Goal: Information Seeking & Learning: Learn about a topic

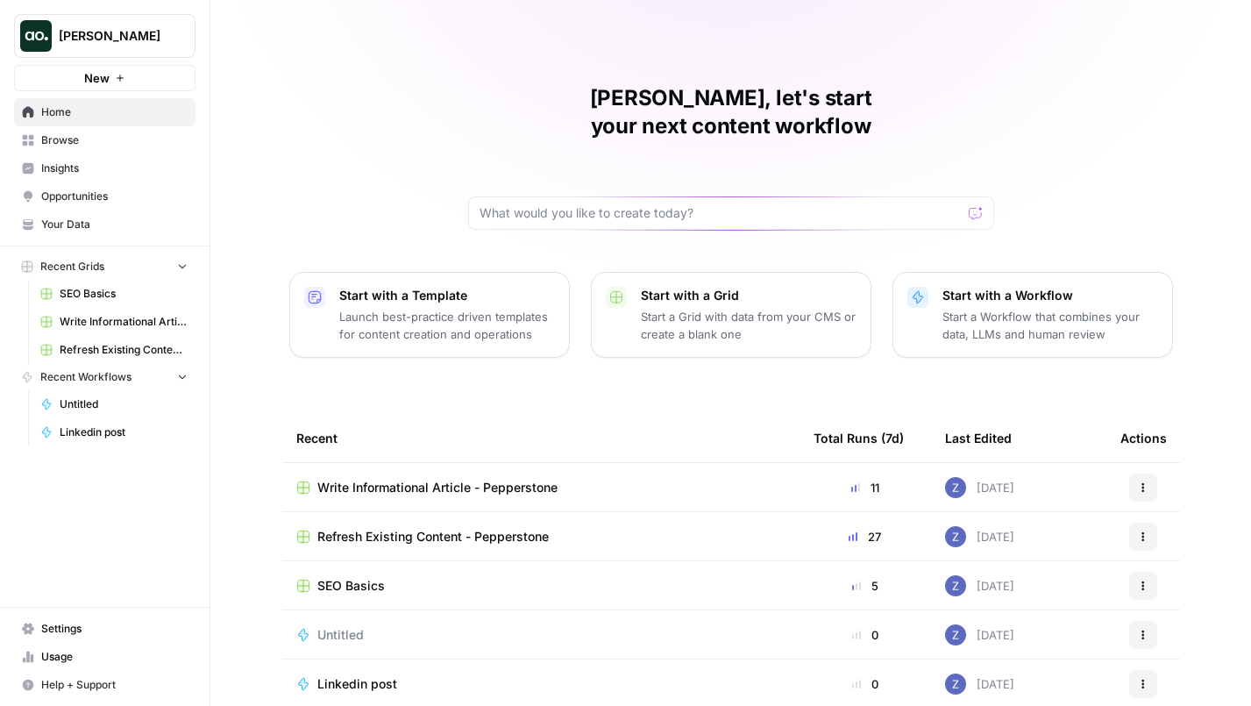
click at [102, 324] on span "Write Informational Article - Pepperstone" at bounding box center [124, 322] width 128 height 16
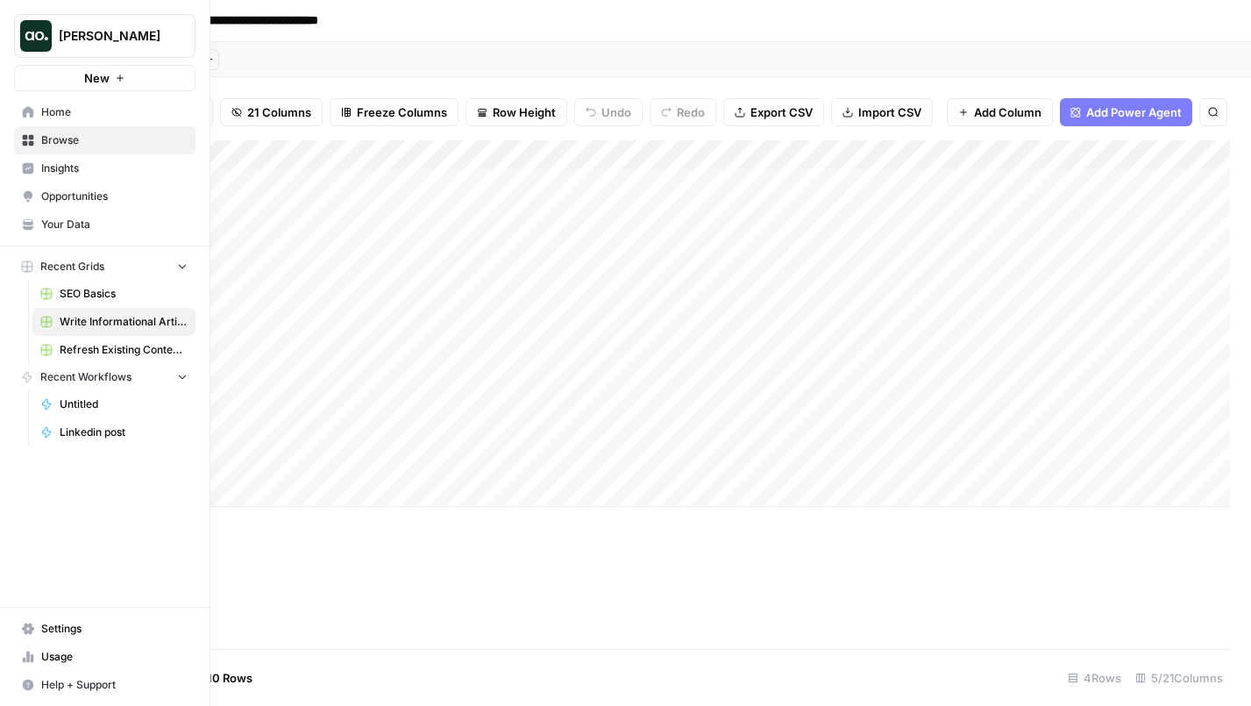
click at [81, 342] on span "Refresh Existing Content - Pepperstone" at bounding box center [124, 350] width 128 height 16
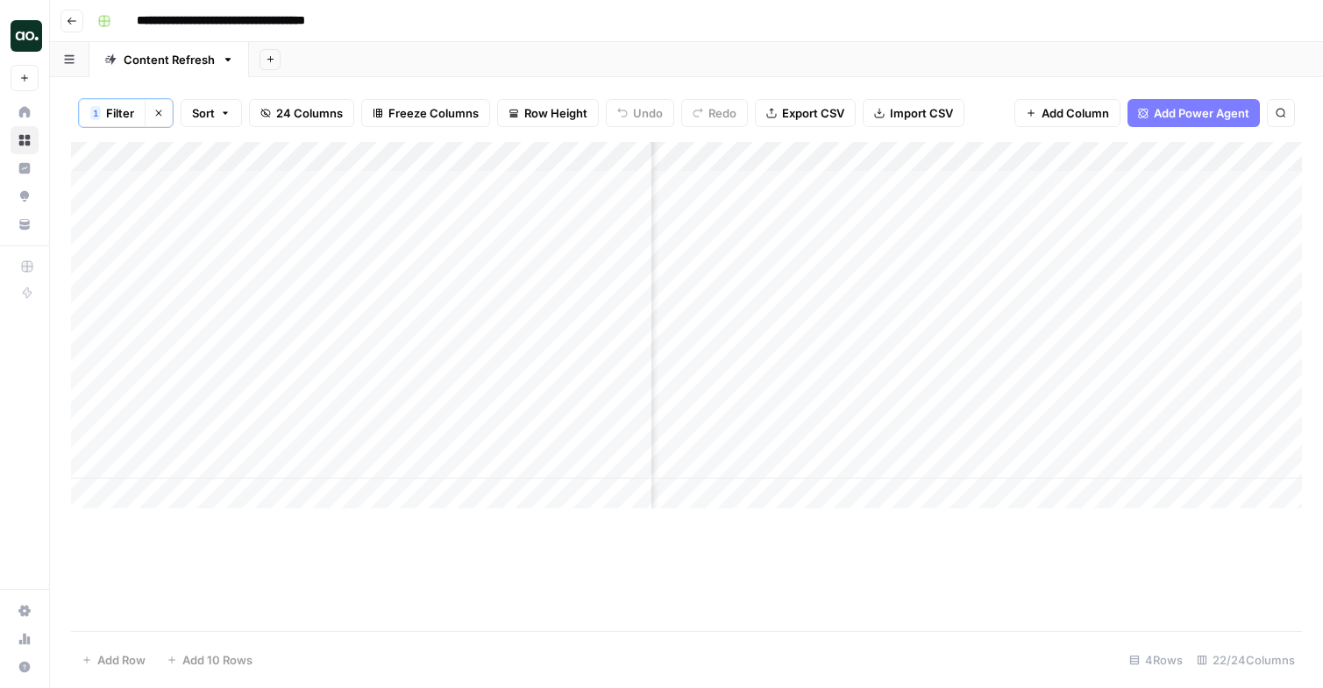
scroll to position [0, 773]
click at [1132, 418] on div "Add Column" at bounding box center [686, 325] width 1231 height 367
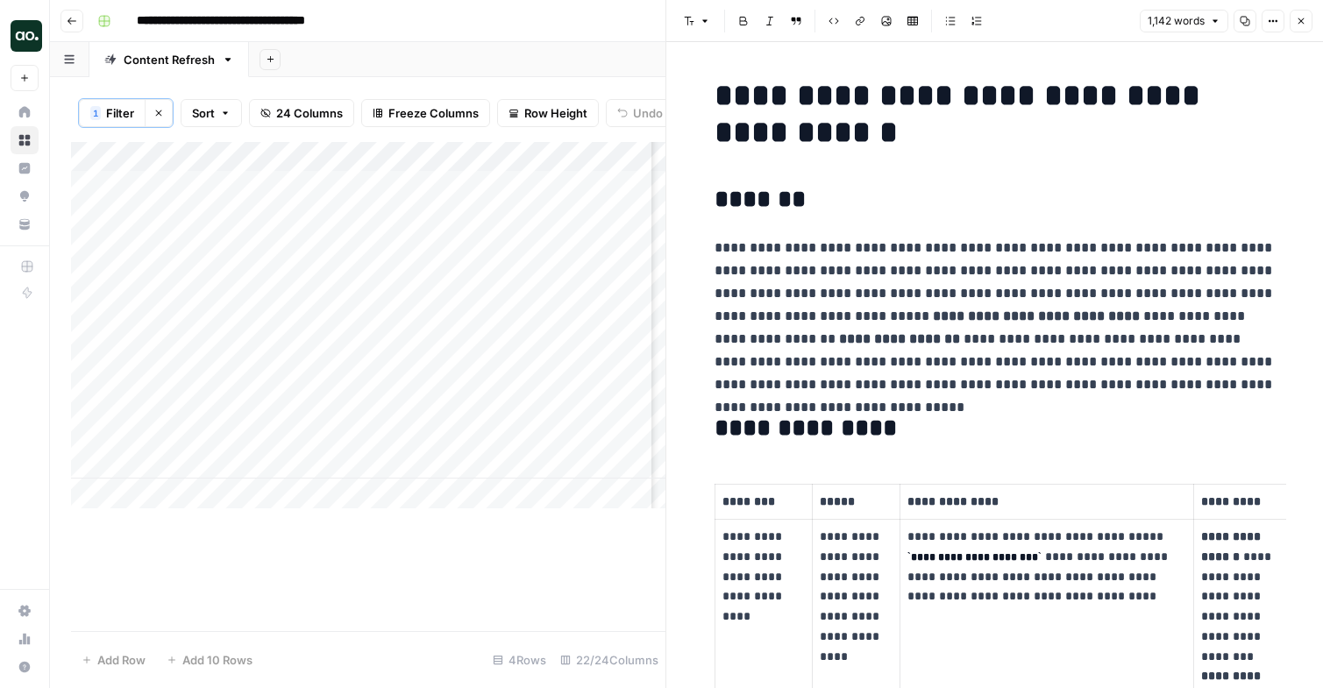
click at [1250, 22] on icon "button" at bounding box center [1301, 21] width 11 height 11
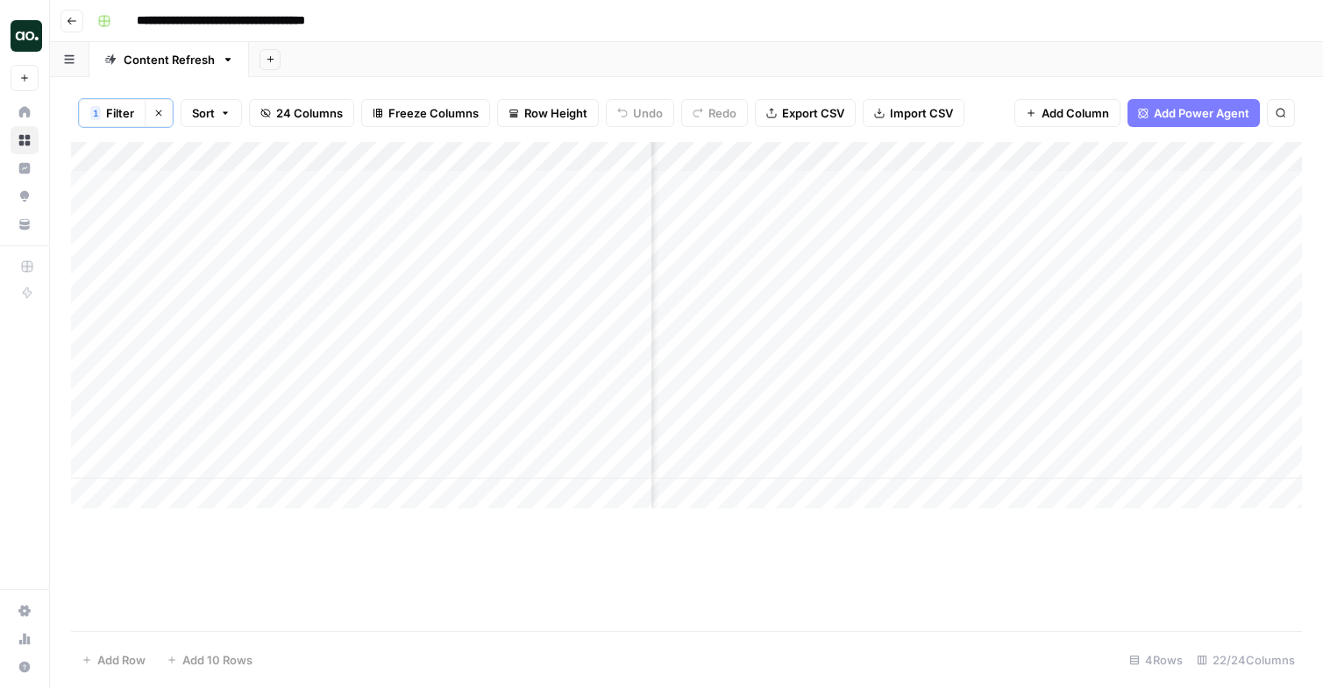
scroll to position [0, 2364]
click at [1005, 416] on div "Add Column" at bounding box center [686, 325] width 1231 height 367
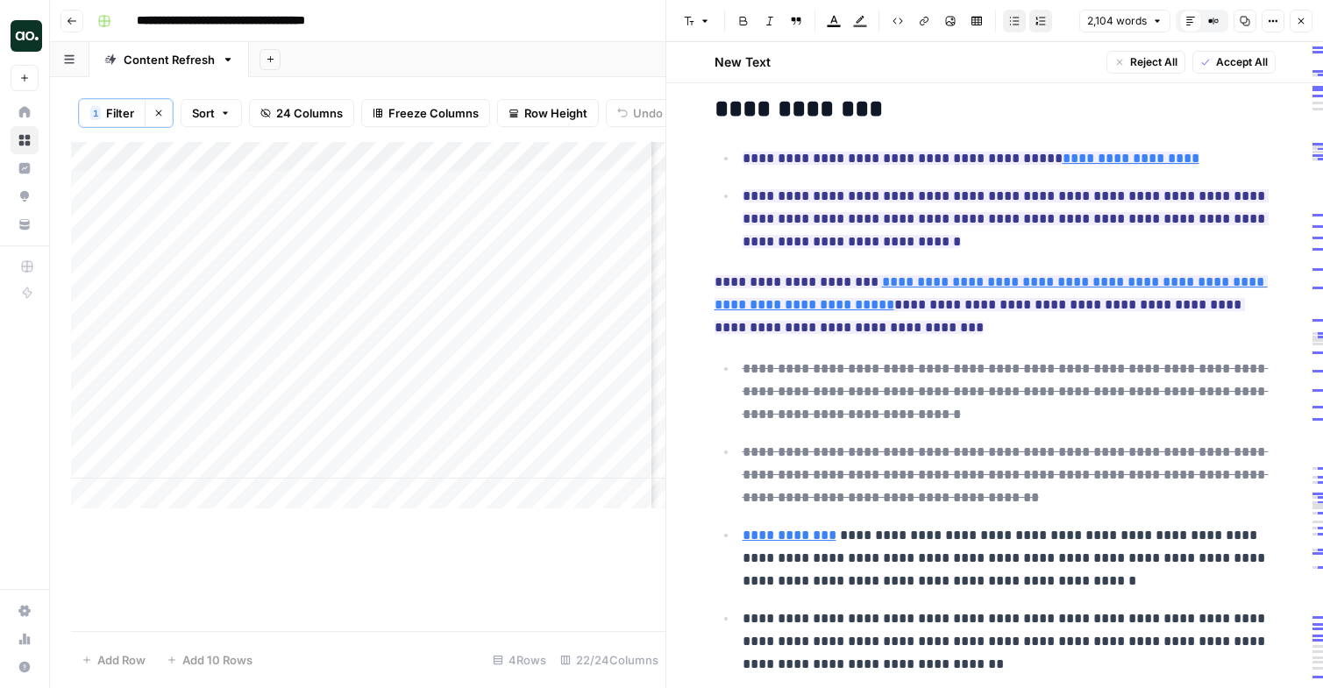
scroll to position [602, 0]
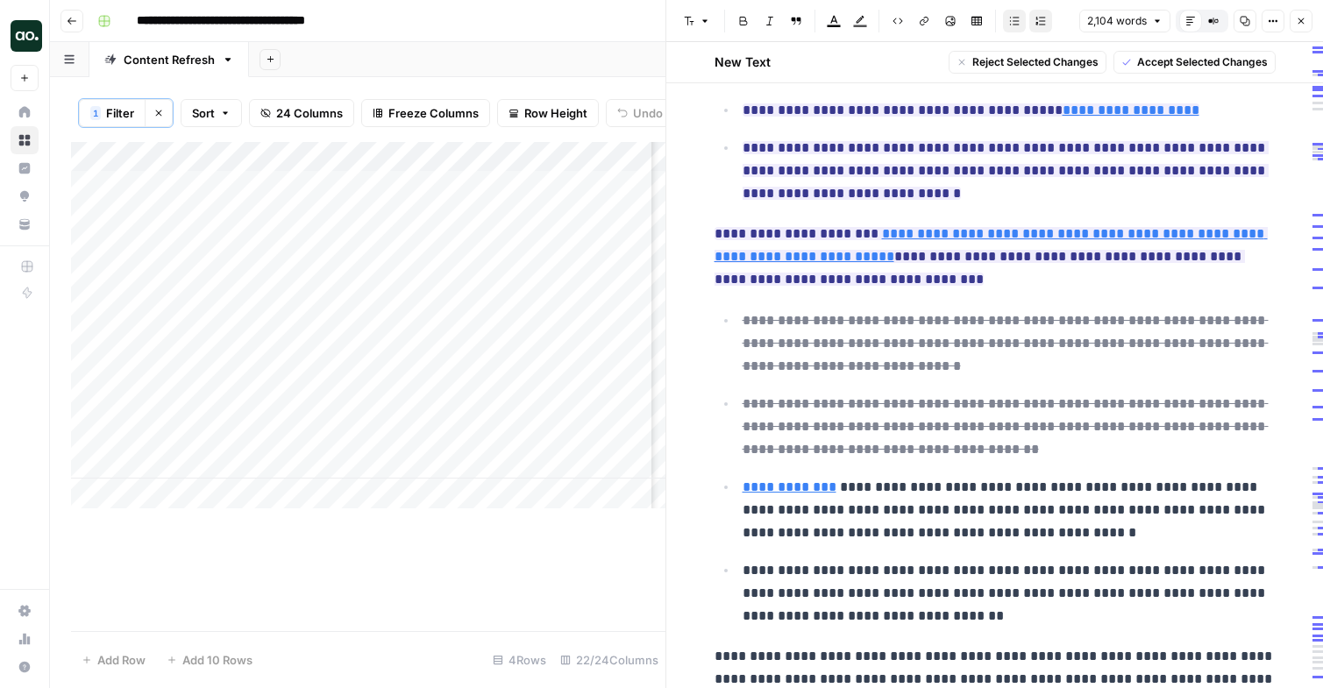
drag, startPoint x: 966, startPoint y: 430, endPoint x: 741, endPoint y: 291, distance: 264.5
click at [741, 309] on ul "**********" at bounding box center [995, 468] width 561 height 319
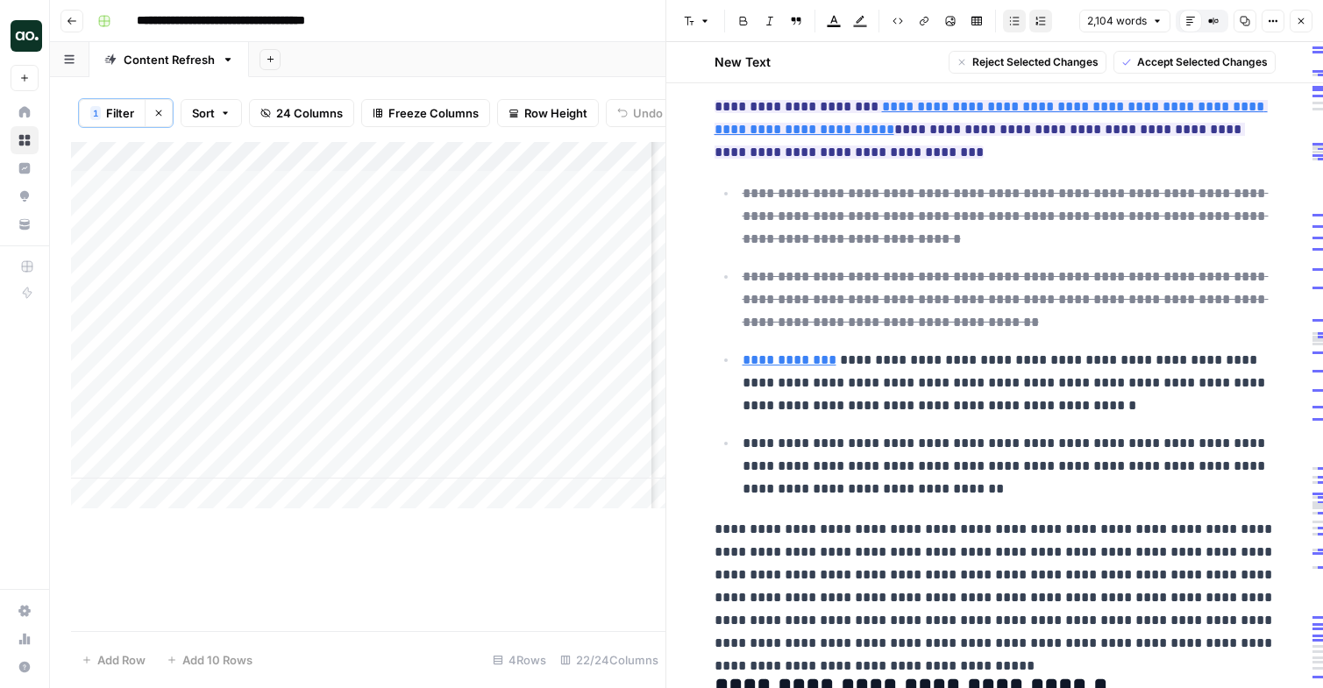
scroll to position [737, 0]
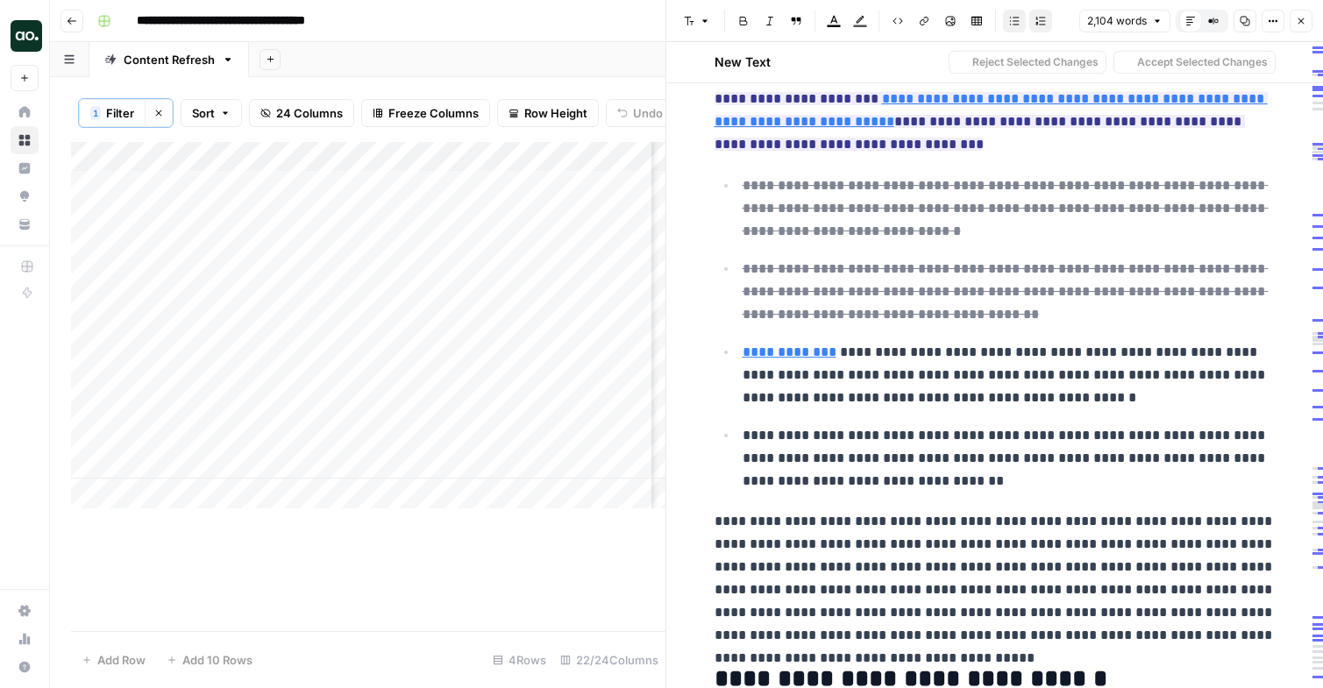
drag, startPoint x: 958, startPoint y: 468, endPoint x: 733, endPoint y: 401, distance: 235.2
click at [733, 401] on ul "**********" at bounding box center [995, 333] width 561 height 319
click at [878, 439] on p "**********" at bounding box center [1009, 458] width 533 height 68
click at [936, 452] on p "**********" at bounding box center [1009, 458] width 533 height 68
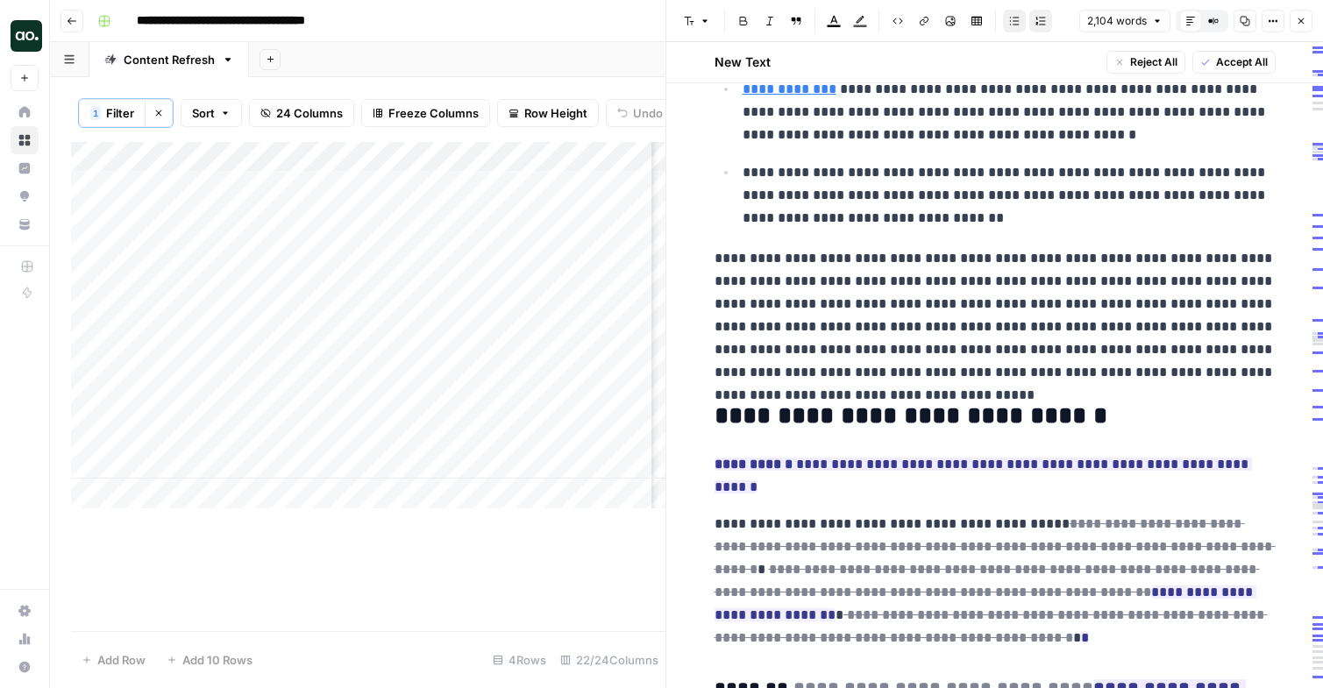
scroll to position [1006, 0]
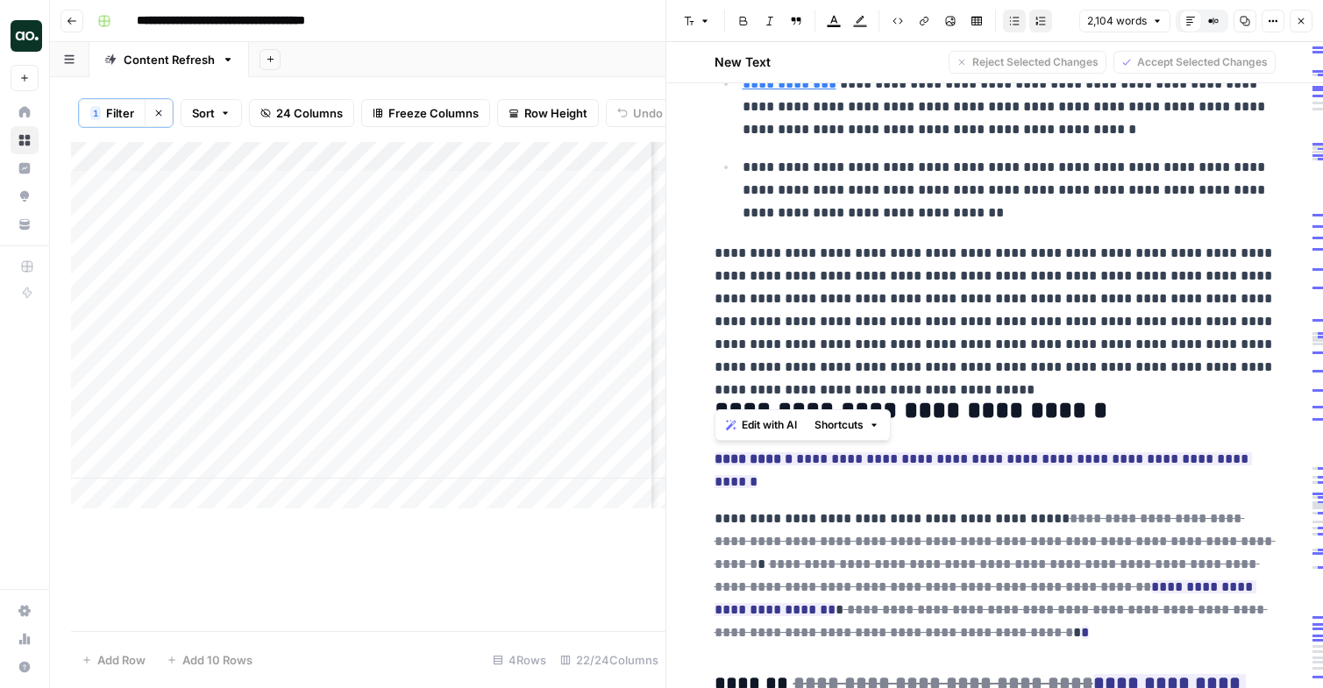
drag, startPoint x: 1093, startPoint y: 359, endPoint x: 716, endPoint y: 235, distance: 396.8
click at [748, 424] on span "Edit with AI" at bounding box center [769, 425] width 55 height 16
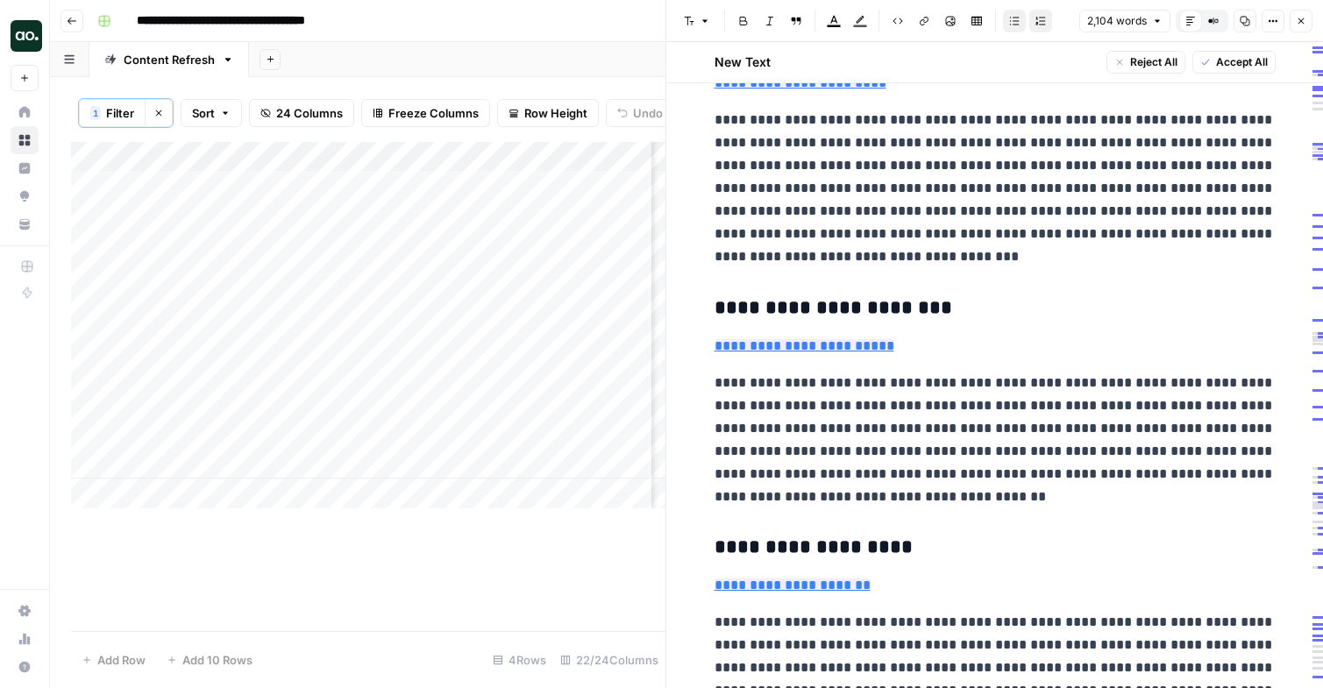
scroll to position [2836, 0]
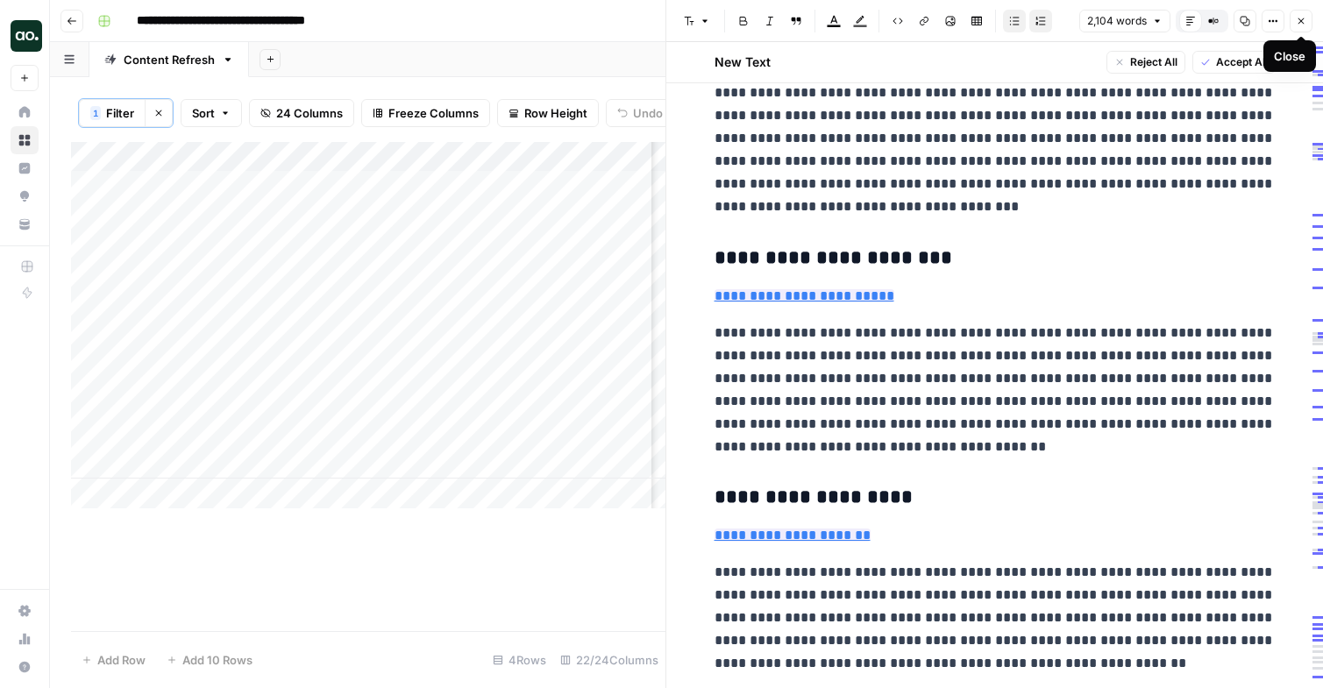
click at [1250, 20] on icon "button" at bounding box center [1301, 21] width 11 height 11
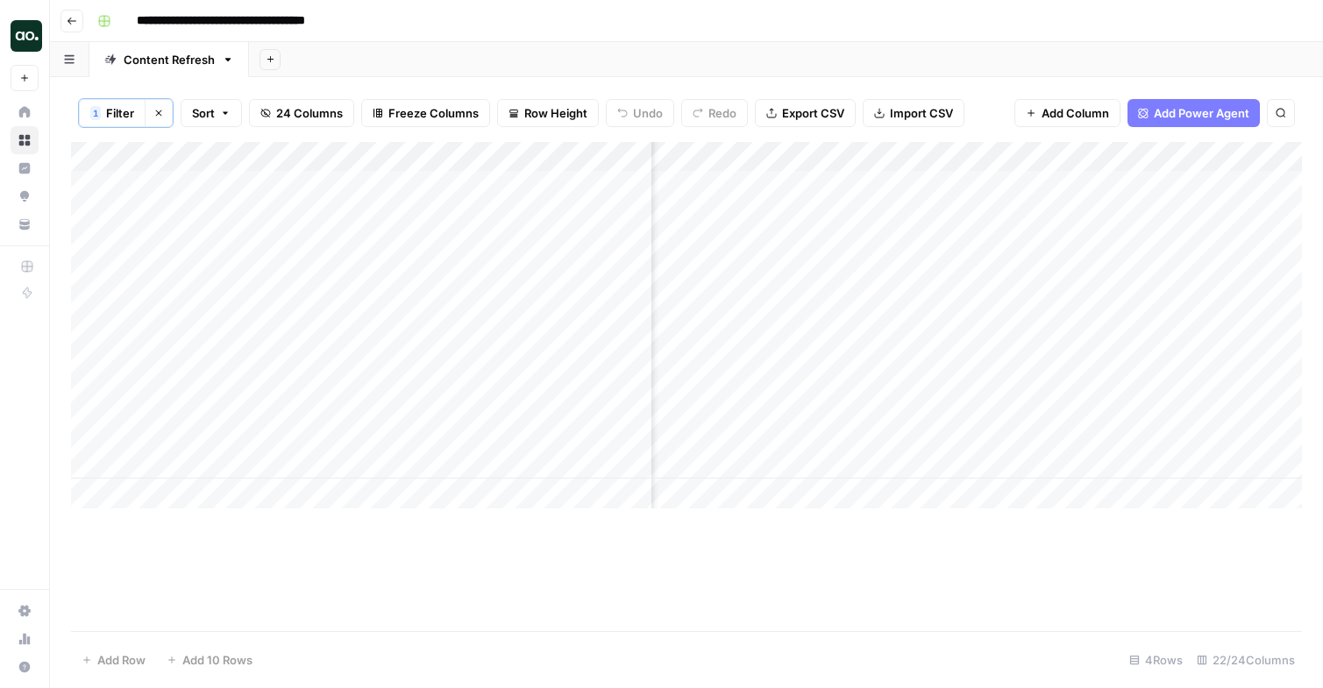
scroll to position [0, 2569]
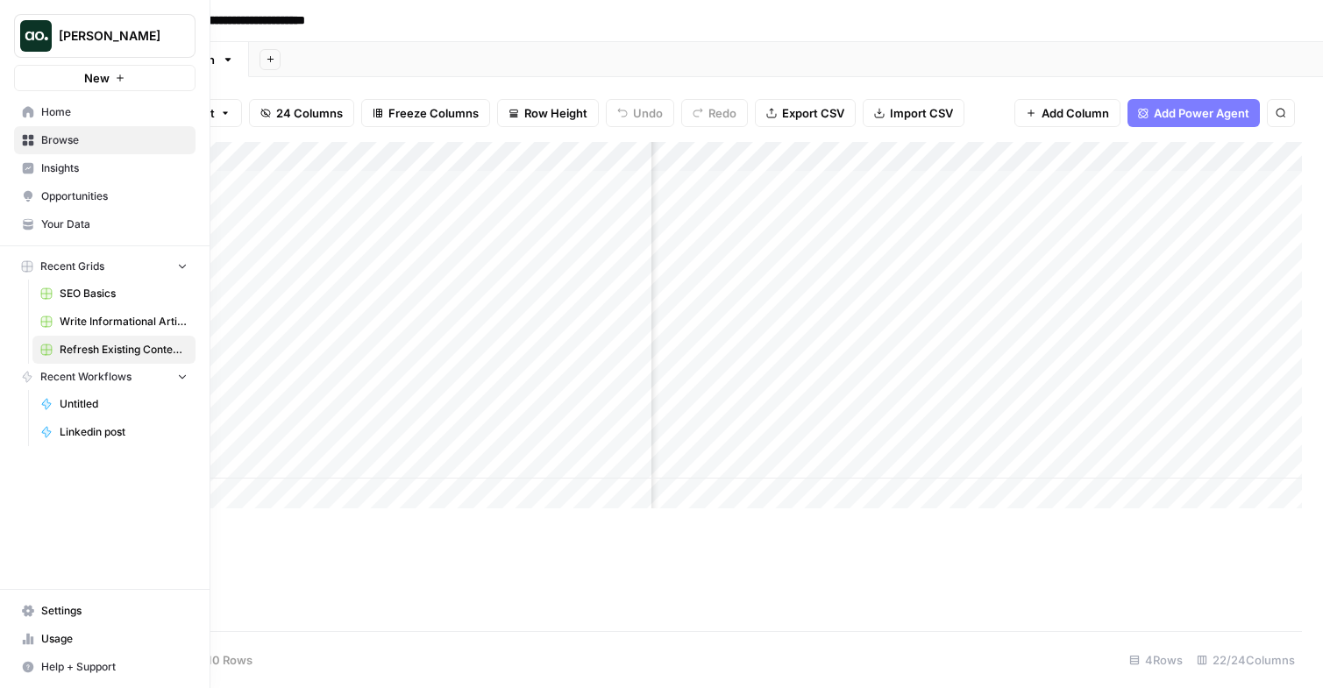
click at [125, 39] on span "[PERSON_NAME]" at bounding box center [112, 36] width 106 height 18
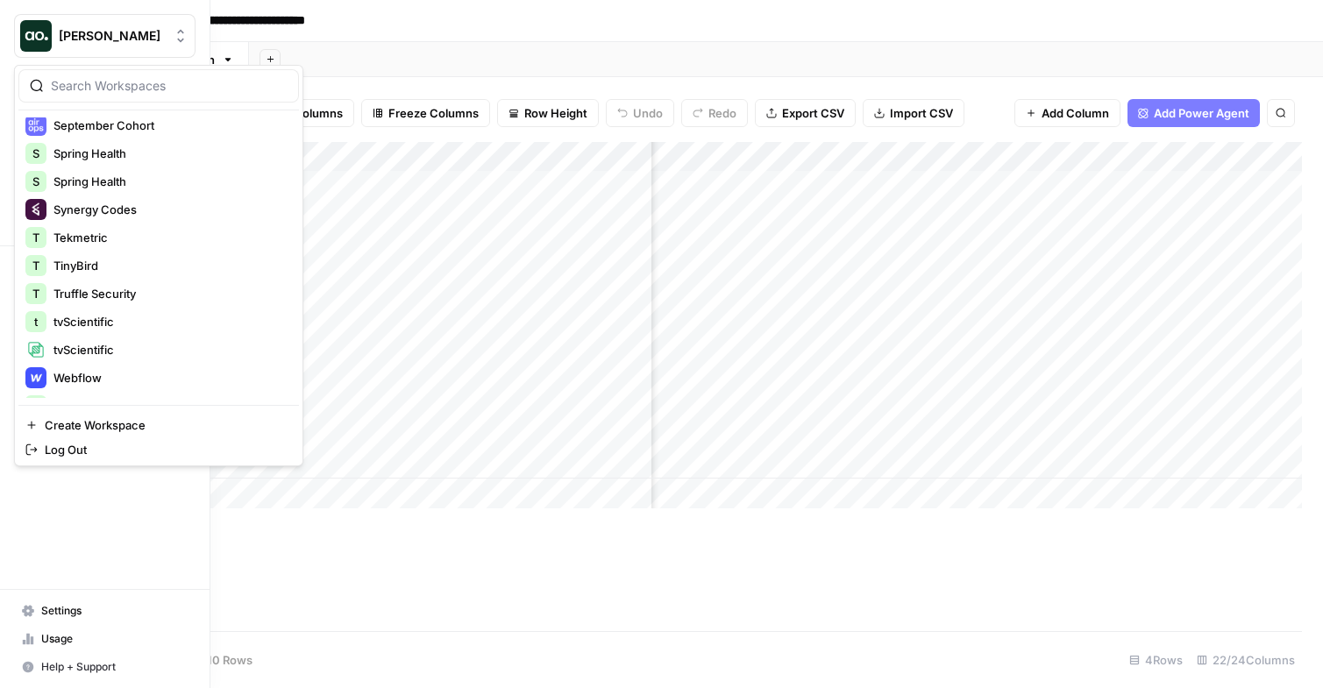
scroll to position [477, 0]
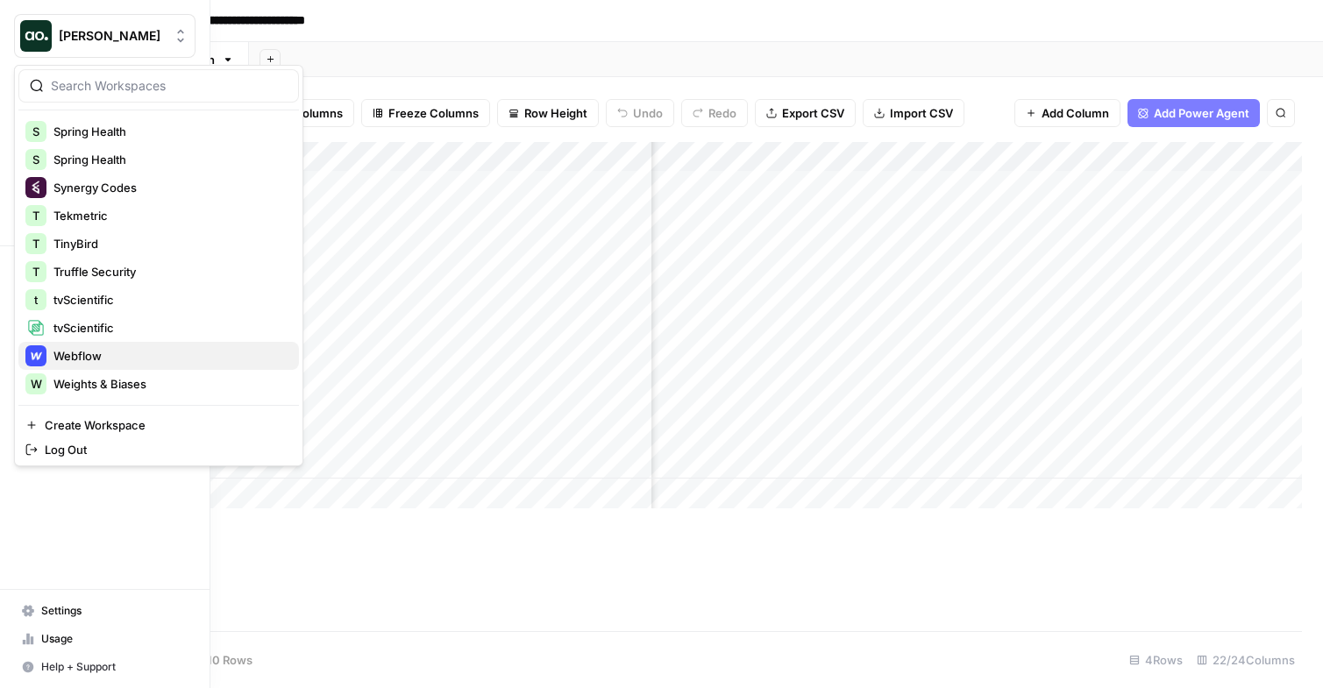
click at [97, 353] on span "Webflow" at bounding box center [168, 356] width 231 height 18
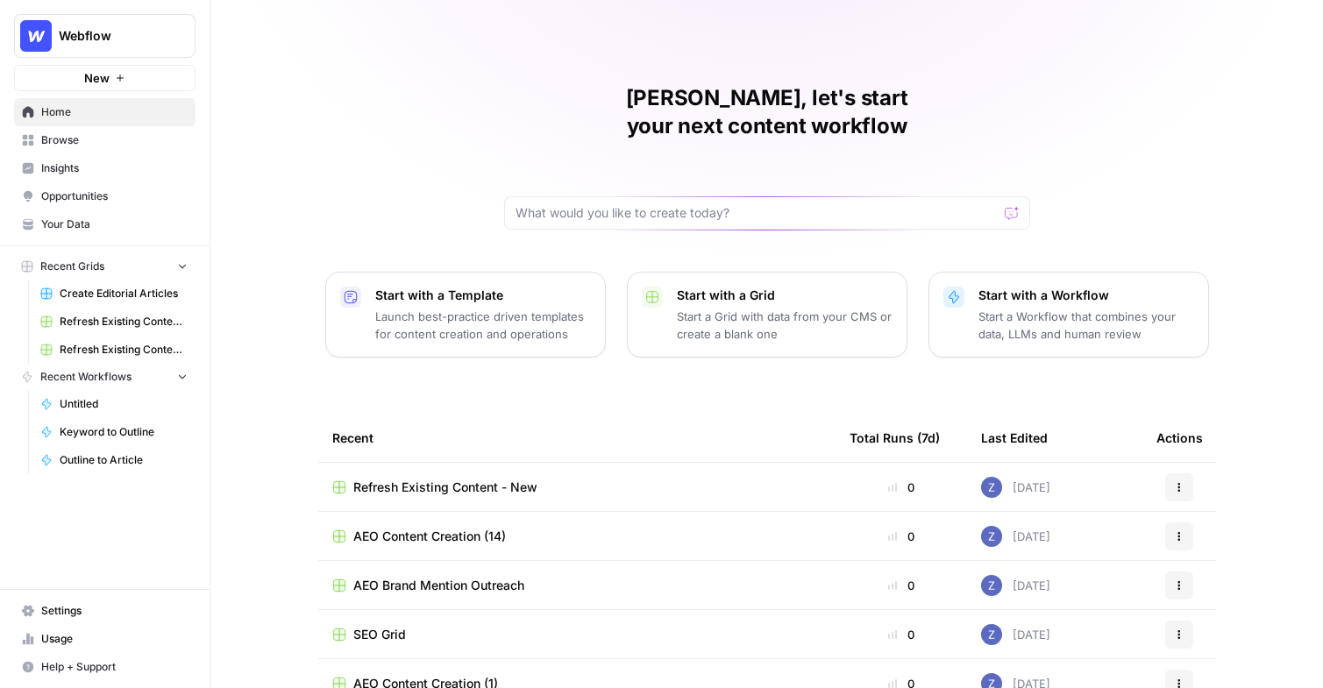
click at [120, 167] on span "Insights" at bounding box center [114, 168] width 146 height 16
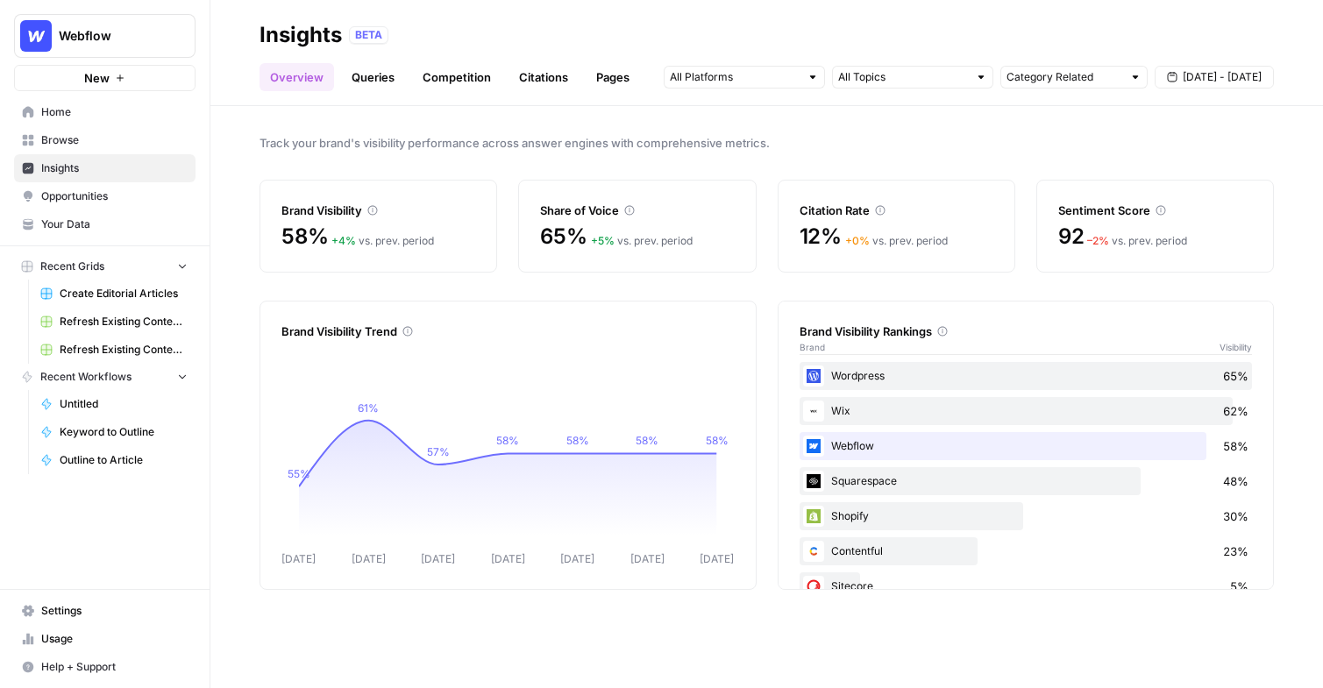
click at [130, 190] on span "Opportunities" at bounding box center [114, 197] width 146 height 16
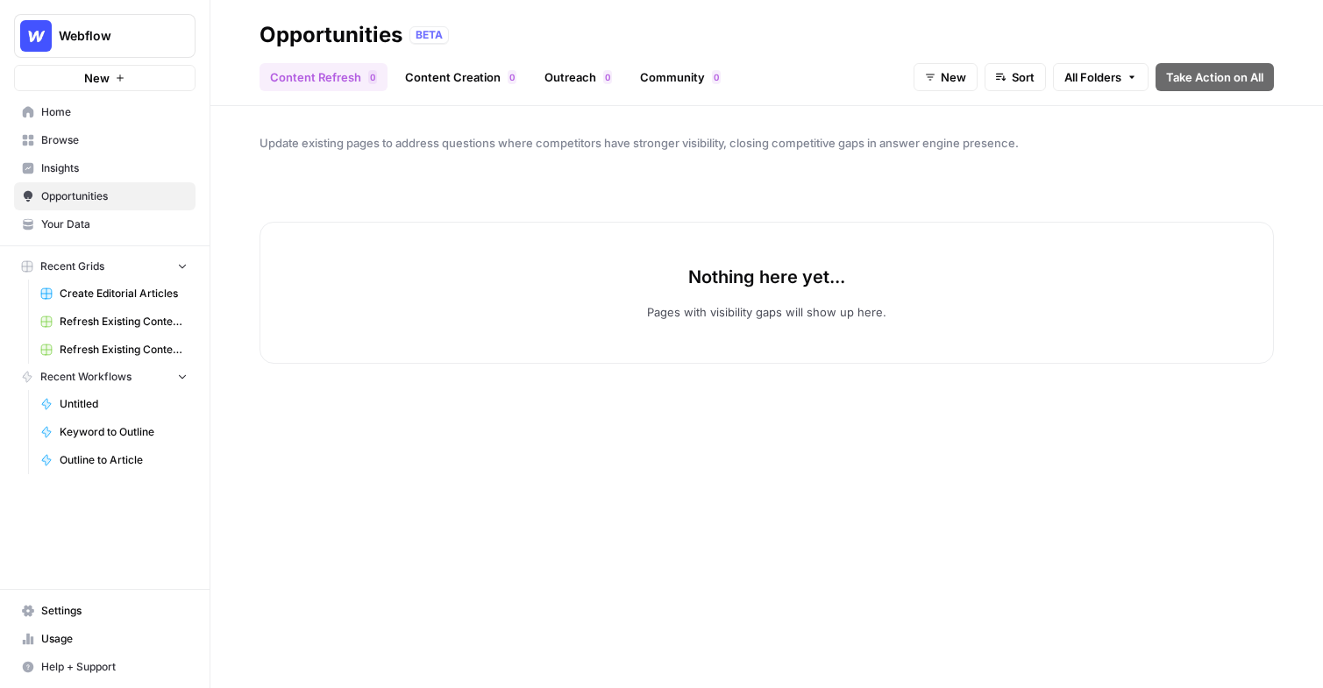
click at [459, 82] on link "Content Creation 0" at bounding box center [461, 77] width 132 height 28
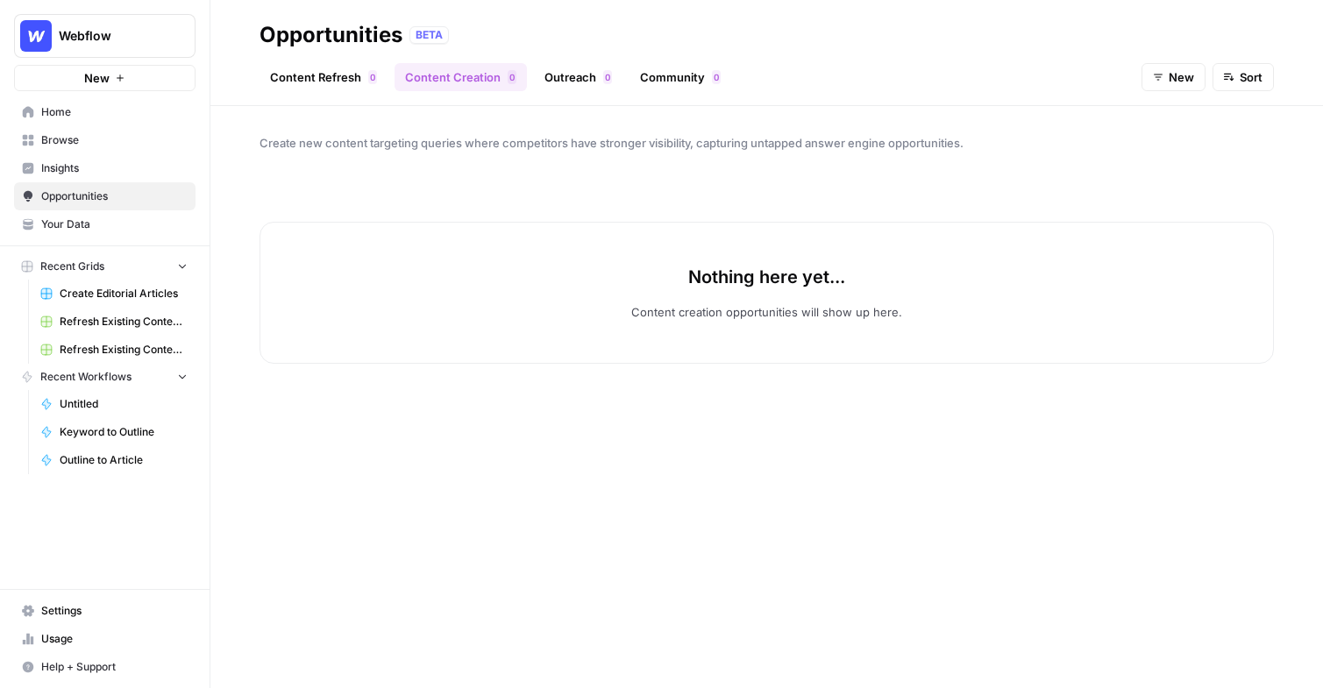
click at [1157, 82] on icon "button" at bounding box center [1158, 77] width 11 height 11
click at [1170, 173] on div "In Progress" at bounding box center [1205, 168] width 96 height 18
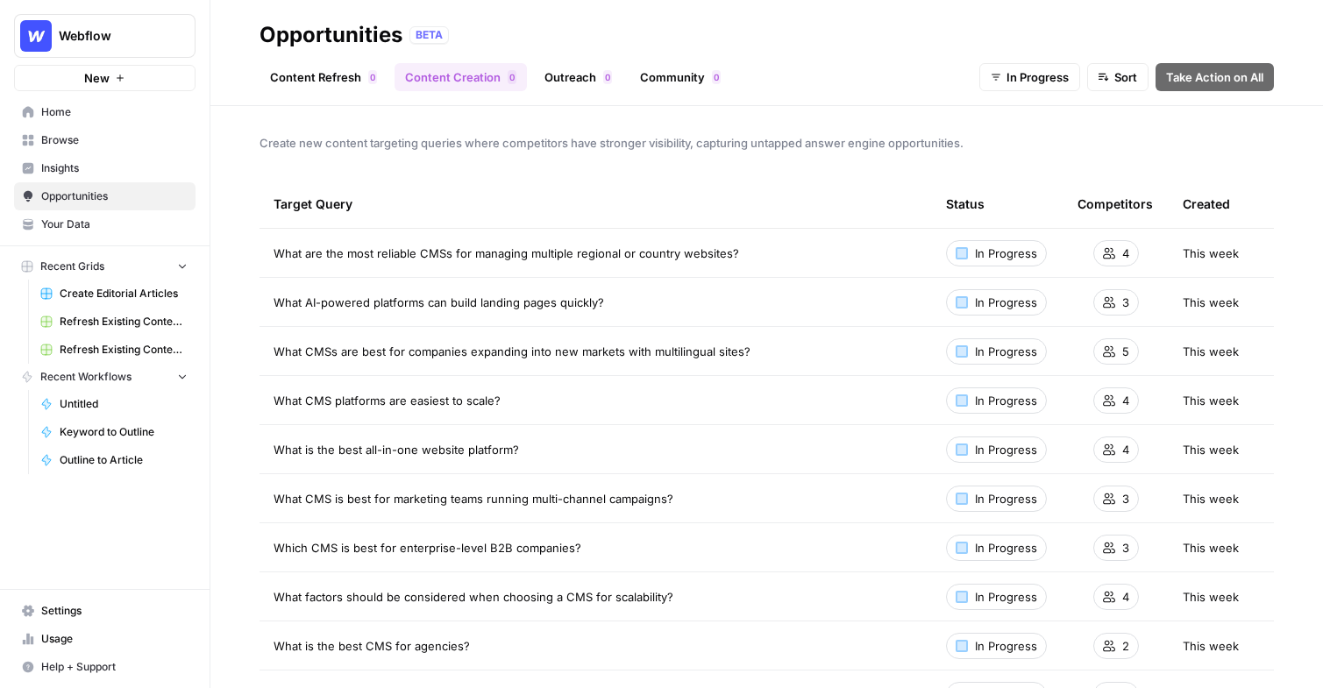
click at [87, 171] on span "Insights" at bounding box center [114, 168] width 146 height 16
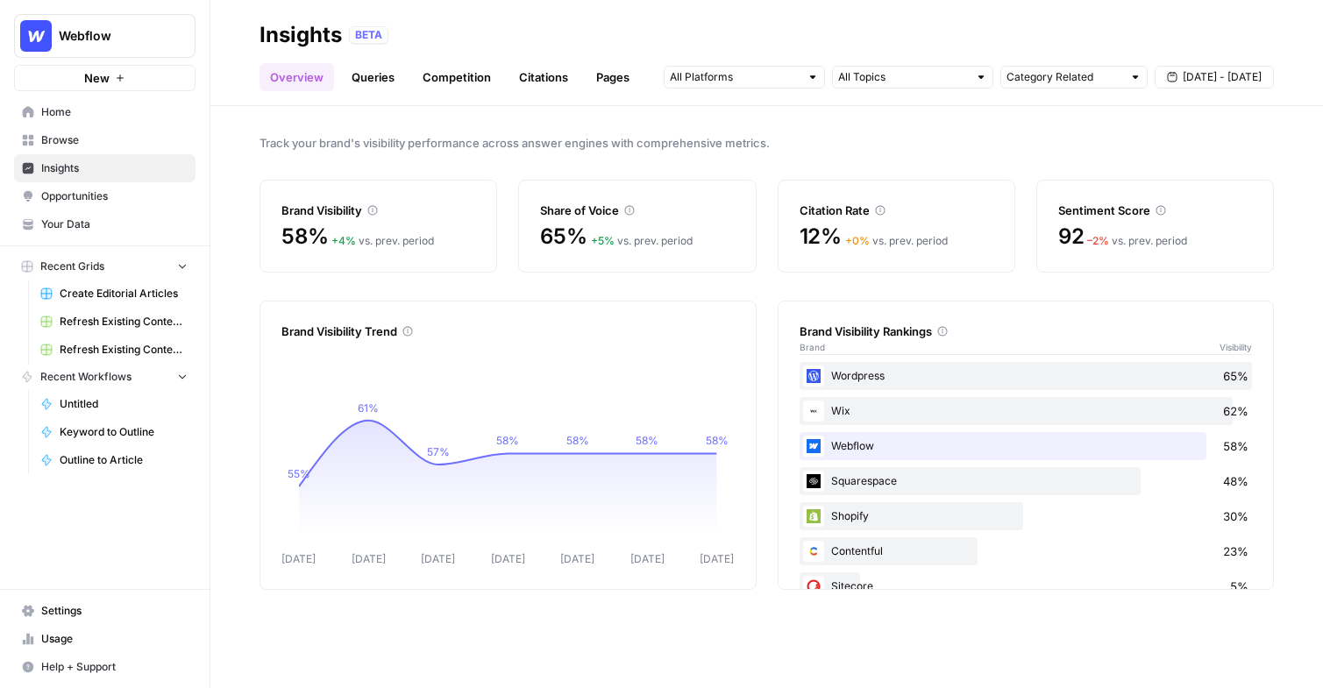
click at [1175, 210] on div "Sentiment Score" at bounding box center [1155, 211] width 194 height 18
click at [775, 69] on input "text" at bounding box center [735, 77] width 130 height 18
click at [765, 111] on span "Gemini" at bounding box center [742, 116] width 89 height 18
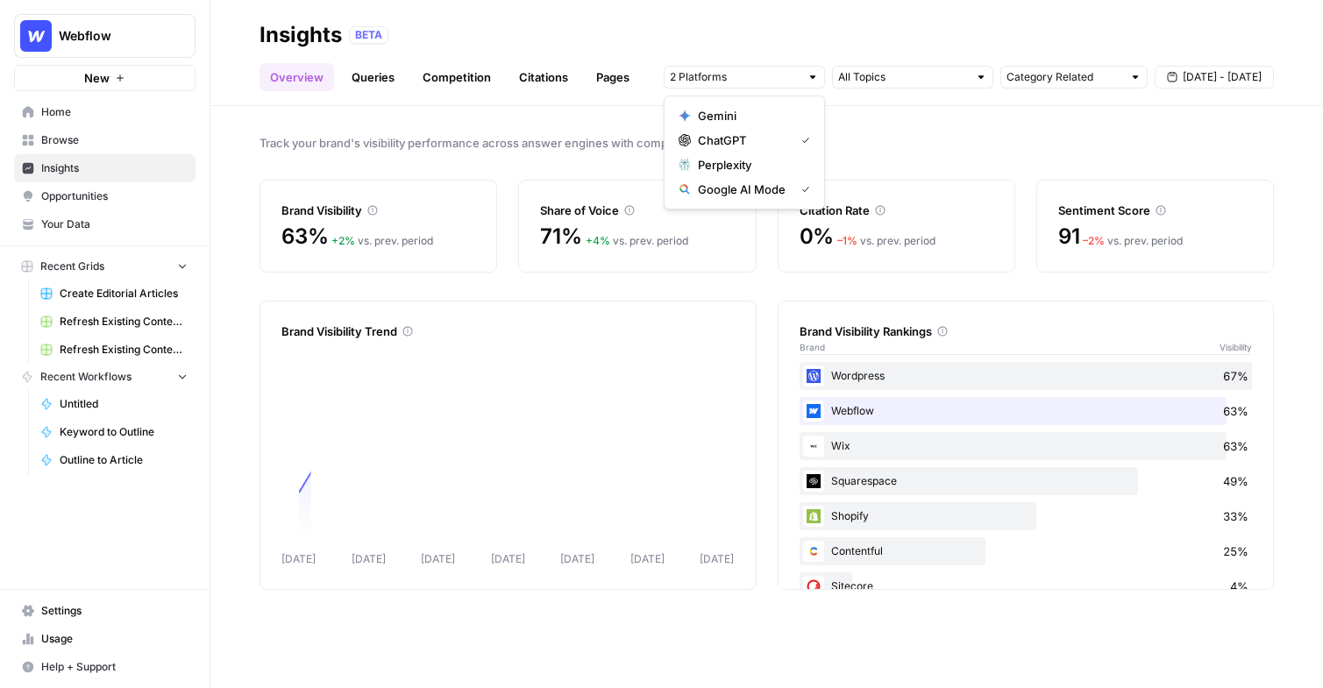
click at [757, 187] on span "Google AI Mode" at bounding box center [742, 190] width 89 height 18
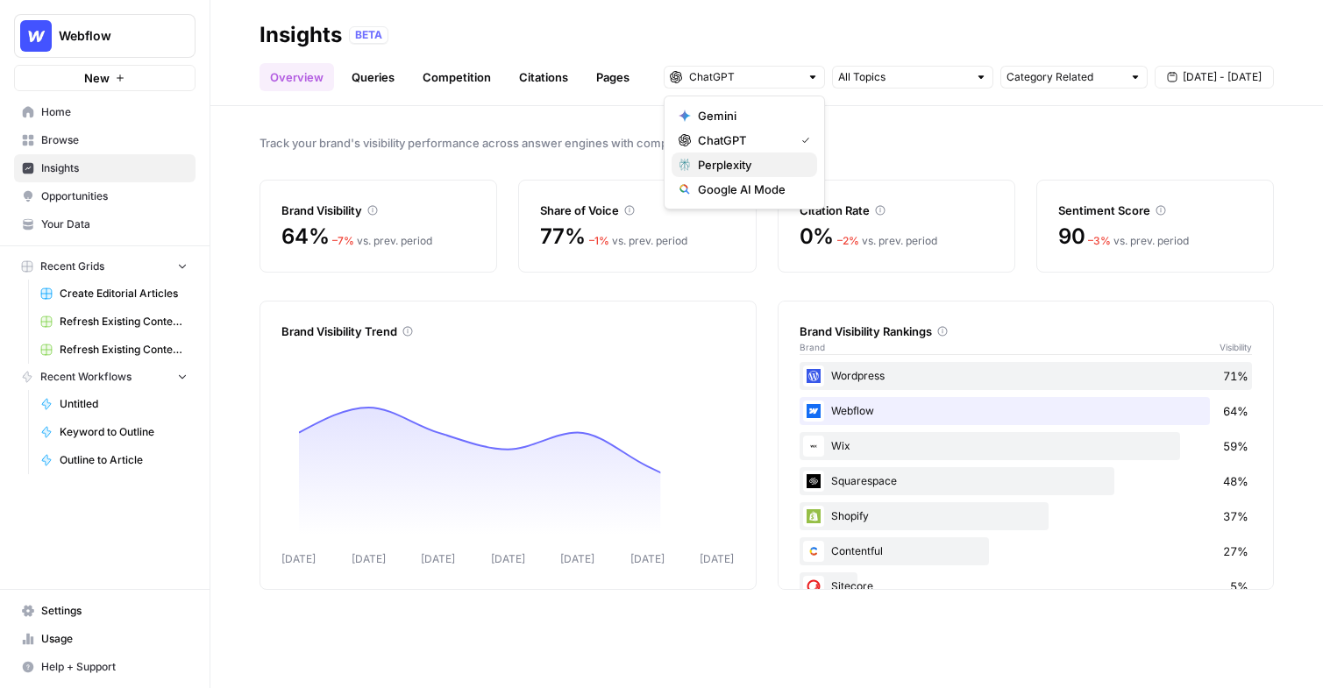
click at [758, 160] on span "Perplexity" at bounding box center [750, 165] width 105 height 18
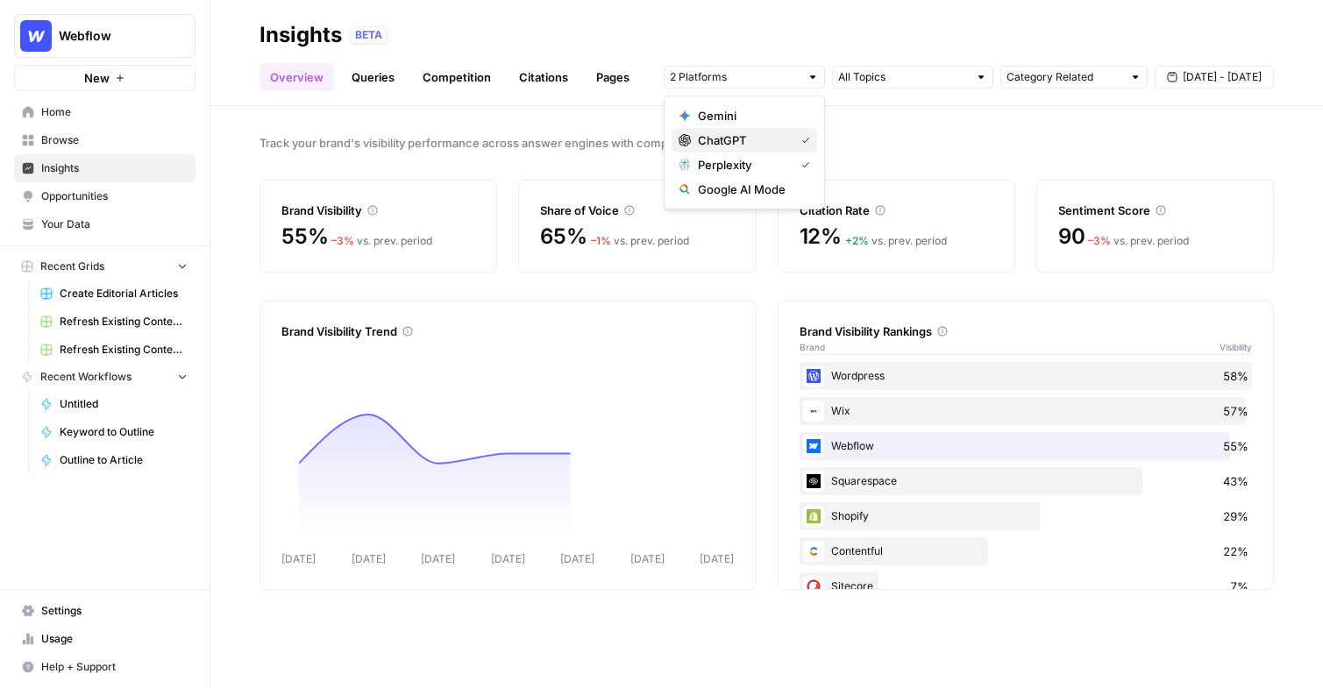
click at [759, 134] on span "ChatGPT" at bounding box center [742, 141] width 89 height 18
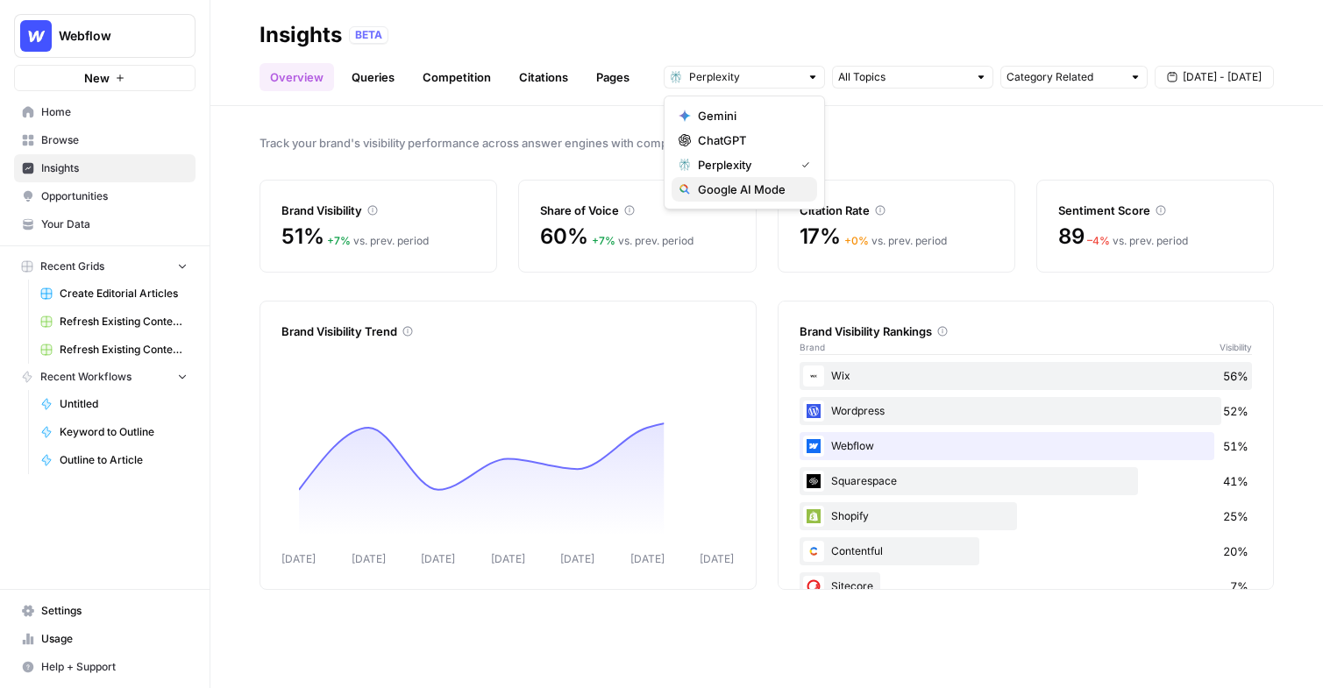
click at [750, 192] on span "Google AI Mode" at bounding box center [750, 190] width 105 height 18
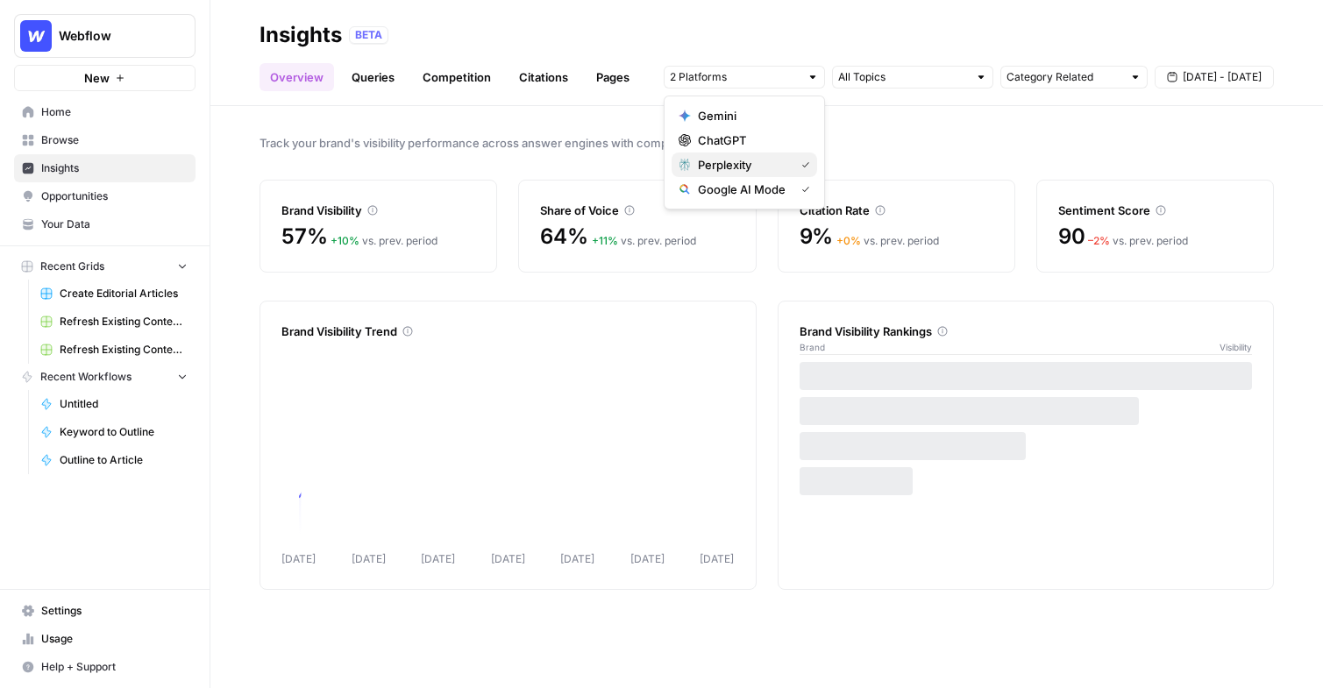
click at [768, 165] on span "Perplexity" at bounding box center [742, 165] width 89 height 18
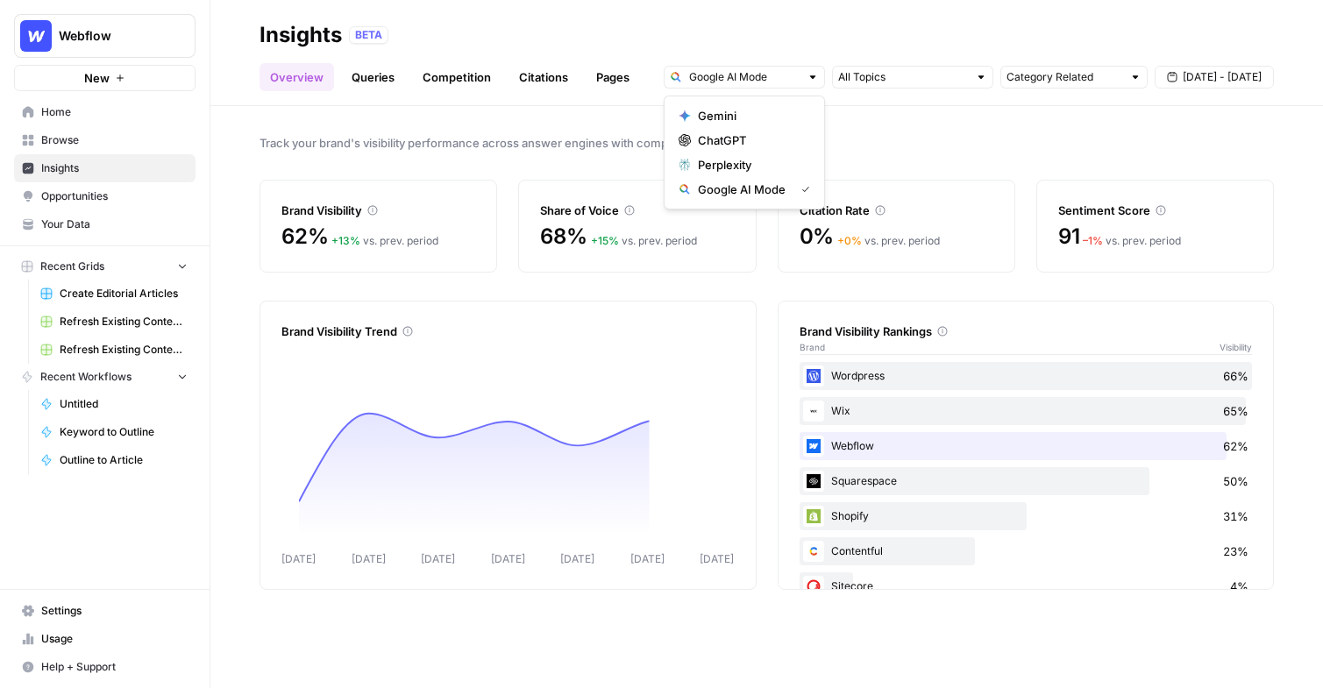
click at [760, 190] on span "Google AI Mode" at bounding box center [742, 190] width 89 height 18
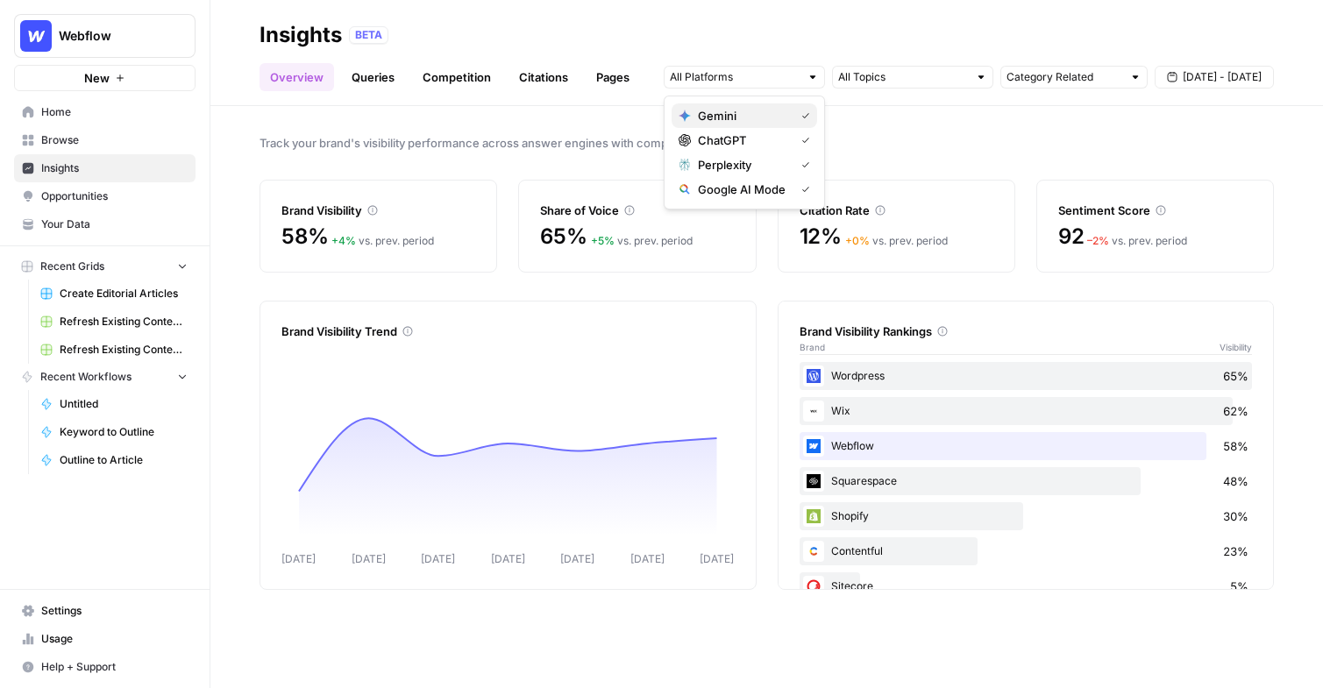
click at [756, 116] on span "Gemini" at bounding box center [742, 116] width 89 height 18
click at [758, 125] on button "Gemini" at bounding box center [745, 115] width 146 height 25
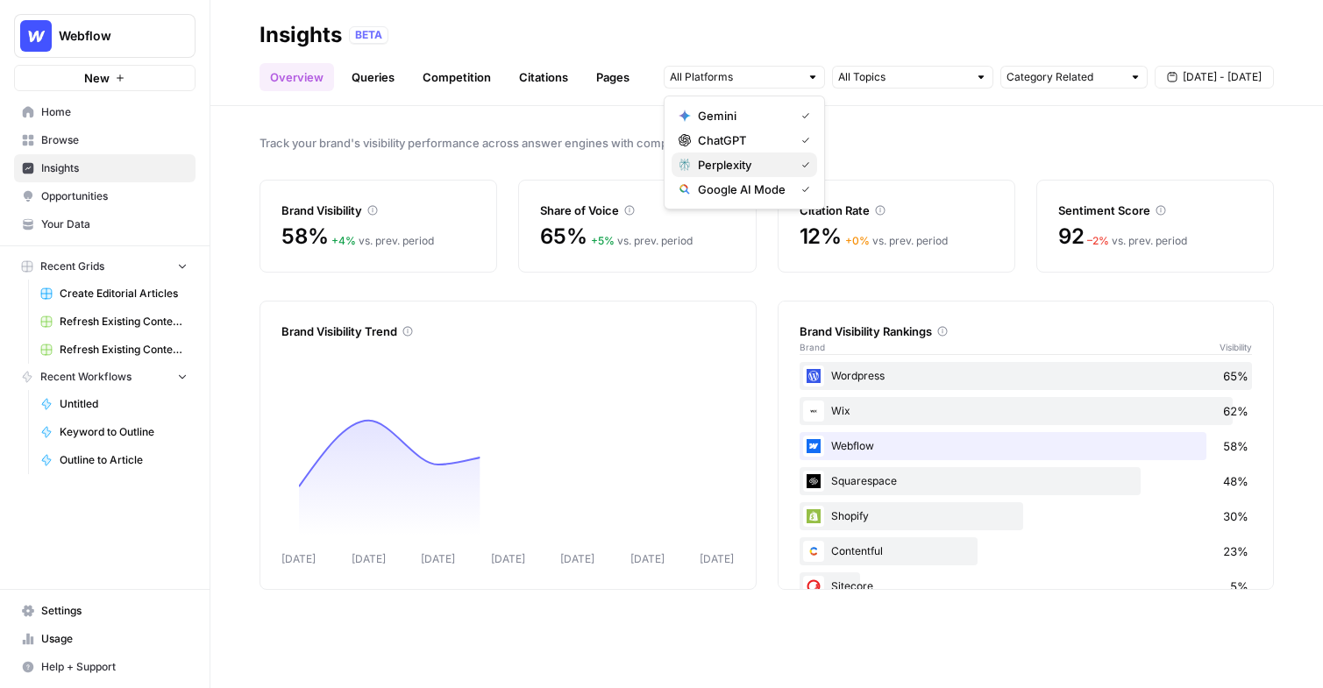
click at [758, 156] on span "Perplexity" at bounding box center [742, 165] width 89 height 18
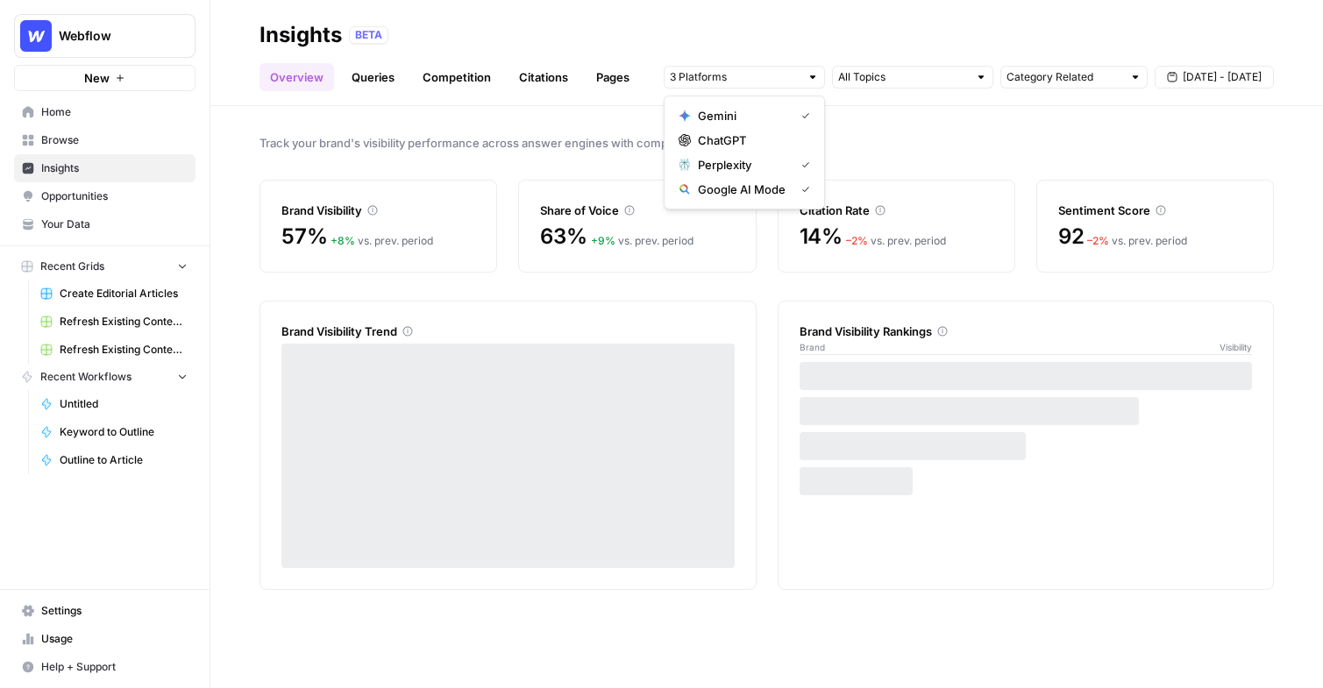
click at [759, 172] on span "Perplexity" at bounding box center [742, 165] width 89 height 18
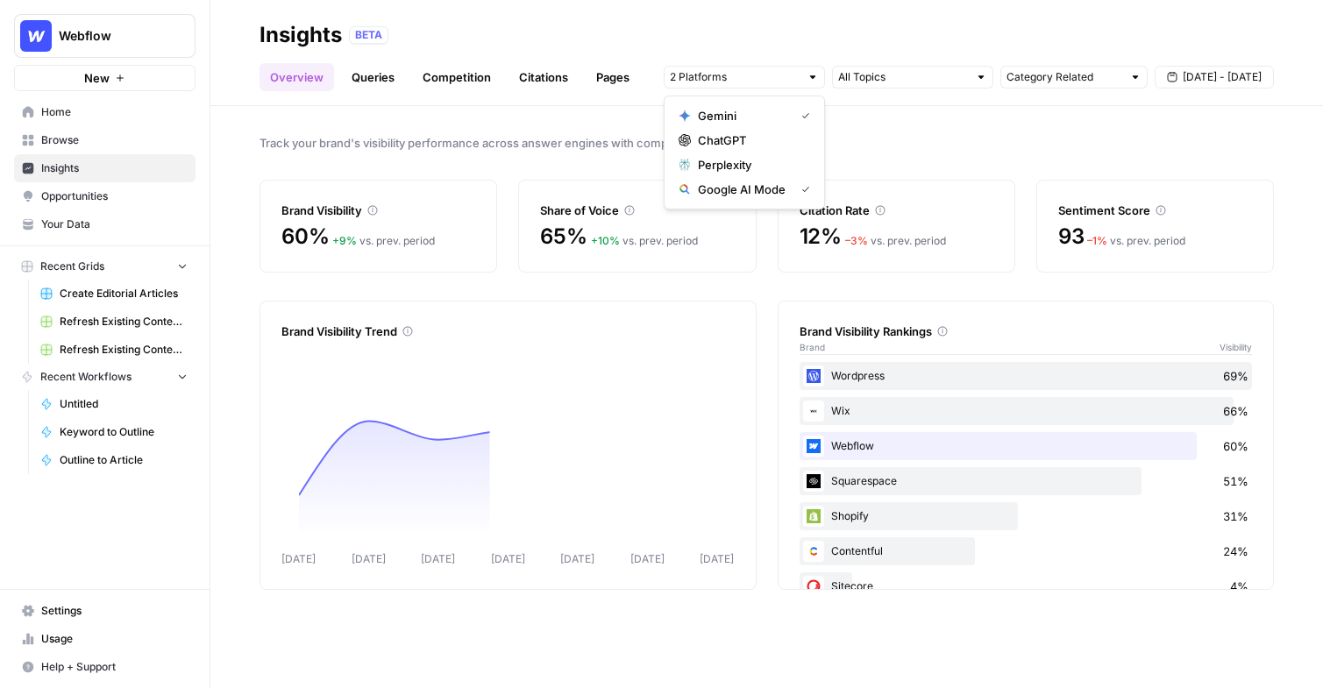
click at [759, 186] on span "Google AI Mode" at bounding box center [742, 190] width 89 height 18
